Goal: Information Seeking & Learning: Learn about a topic

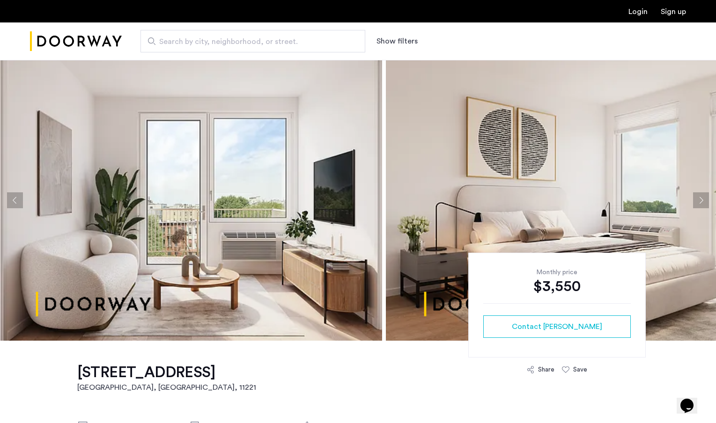
drag, startPoint x: 404, startPoint y: 227, endPoint x: 44, endPoint y: 207, distance: 360.6
click at [44, 207] on img at bounding box center [190, 200] width 384 height 281
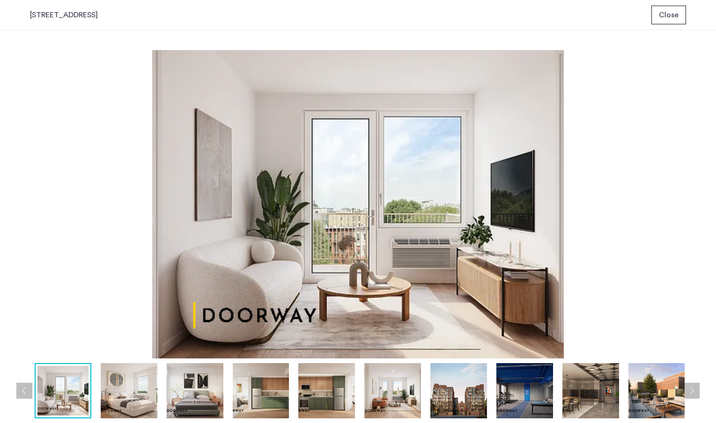
click at [668, 12] on span "Close" at bounding box center [669, 14] width 20 height 11
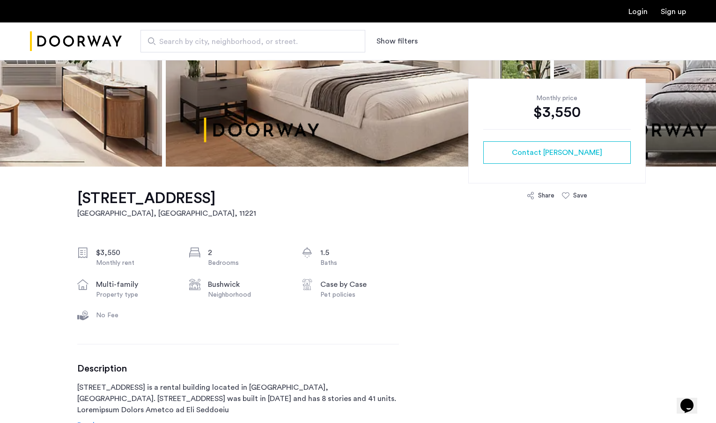
scroll to position [175, 0]
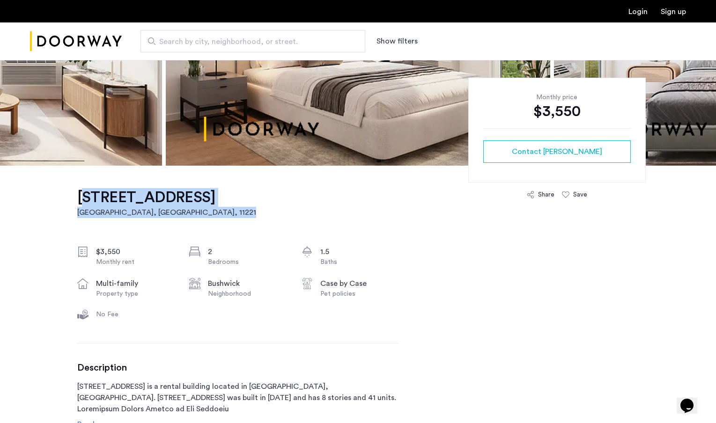
drag, startPoint x: 72, startPoint y: 198, endPoint x: 281, endPoint y: 194, distance: 208.9
copy link "[STREET_ADDRESS]"
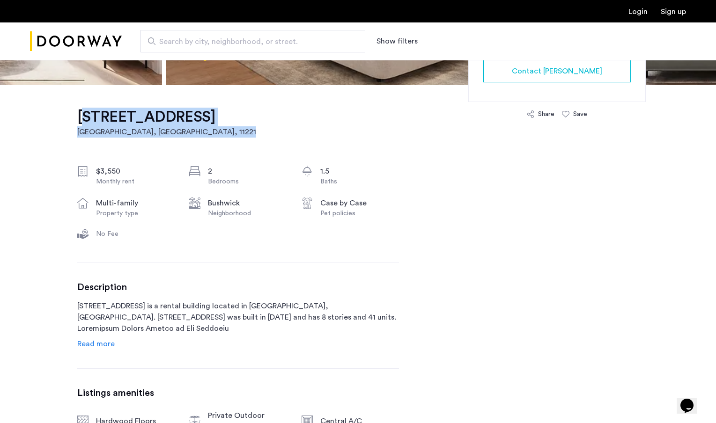
scroll to position [0, 0]
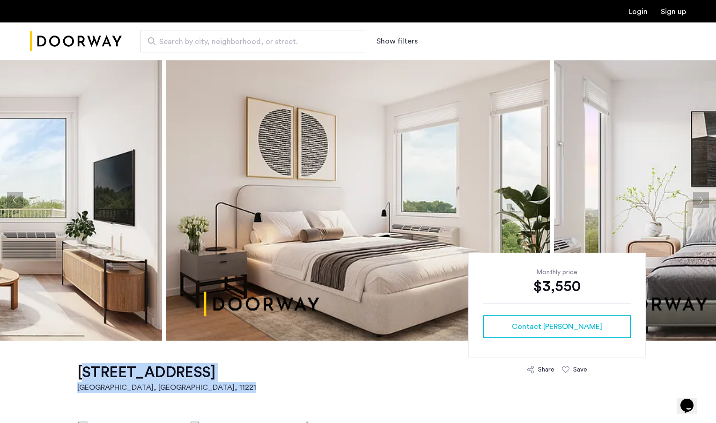
click at [358, 188] on img at bounding box center [358, 200] width 384 height 281
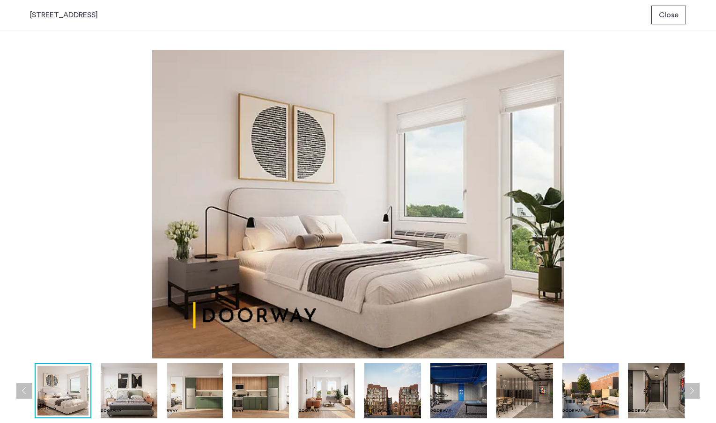
click at [528, 207] on img at bounding box center [358, 204] width 656 height 309
click at [126, 369] on img at bounding box center [129, 390] width 57 height 55
